Goal: Task Accomplishment & Management: Manage account settings

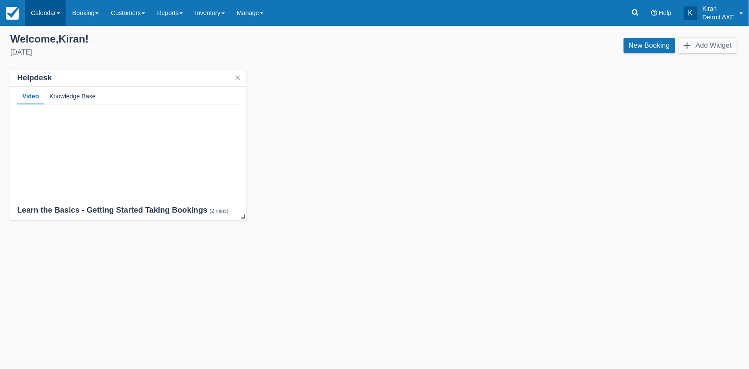
click at [58, 6] on link "Calendar" at bounding box center [45, 13] width 41 height 26
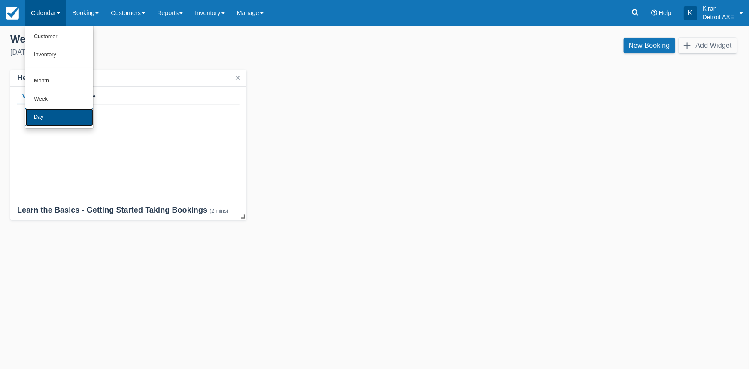
click at [62, 121] on link "Day" at bounding box center [59, 117] width 68 height 18
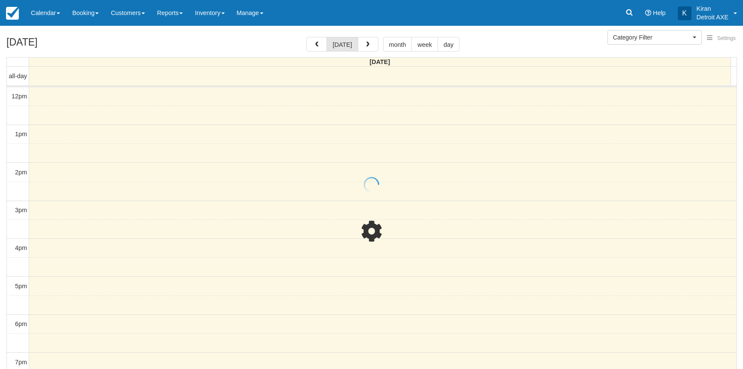
select select
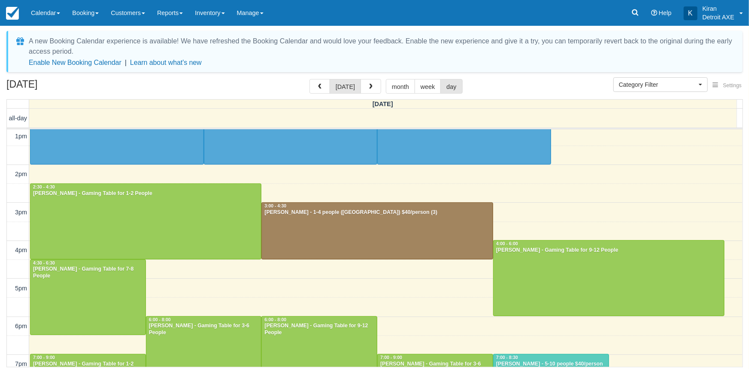
scroll to position [117, 0]
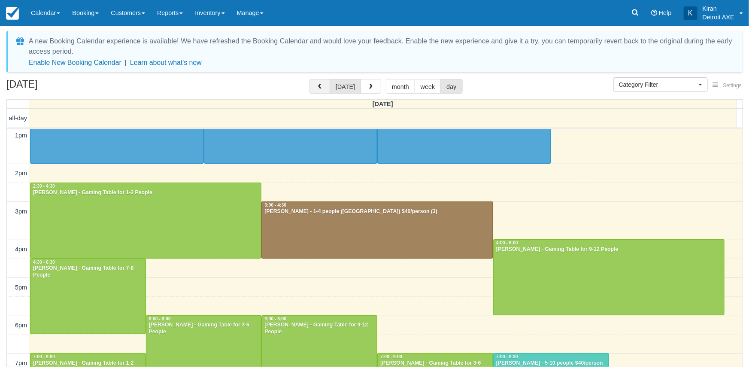
click at [320, 83] on button "button" at bounding box center [319, 86] width 21 height 15
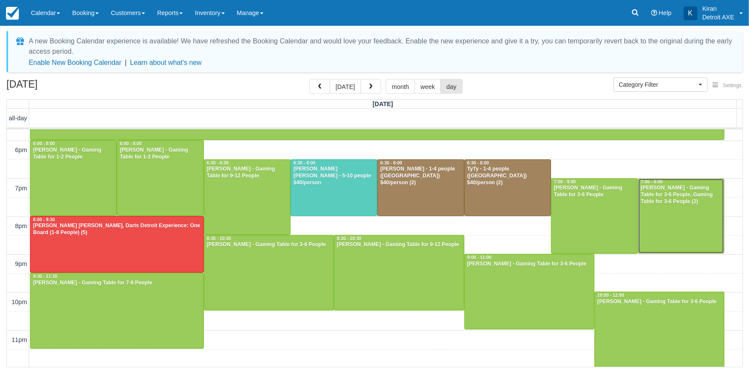
scroll to position [216, 0]
